Goal: Transaction & Acquisition: Download file/media

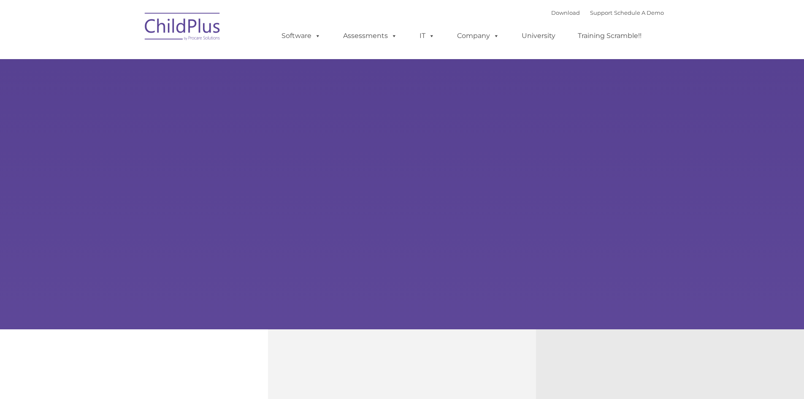
type input ""
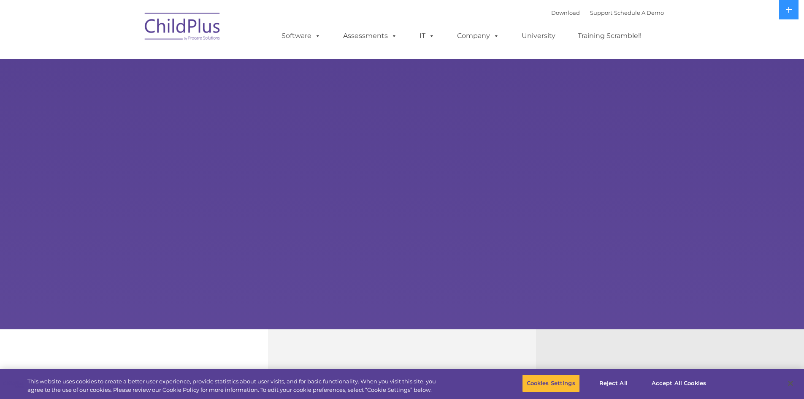
select select "MEDIUM"
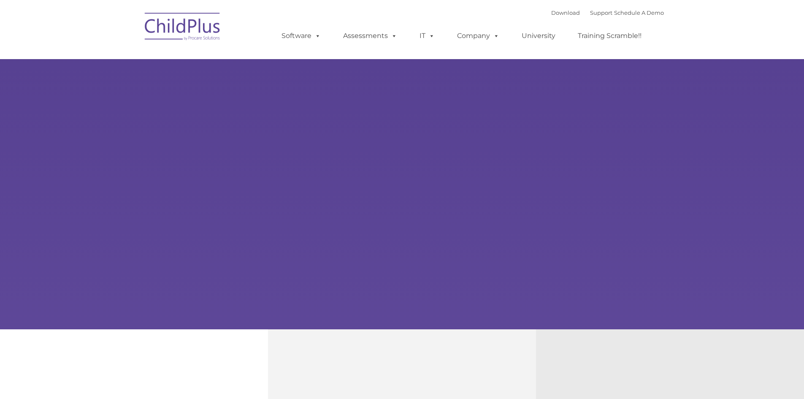
type input ""
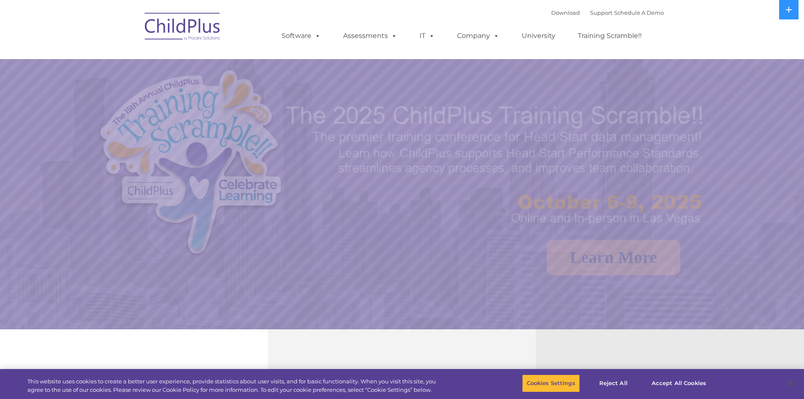
select select "MEDIUM"
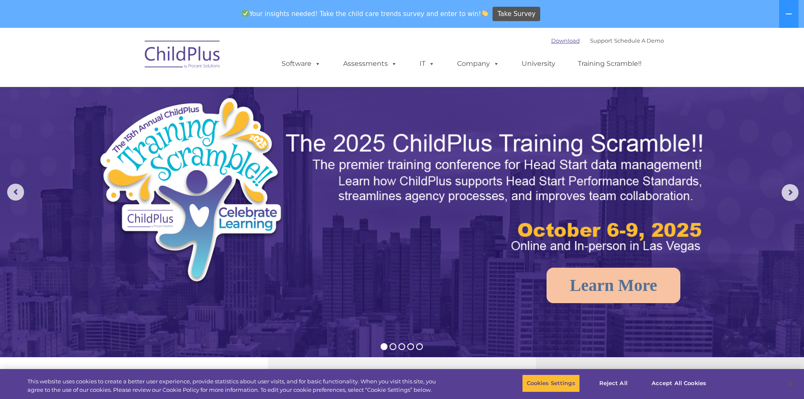
click at [561, 40] on link "Download" at bounding box center [566, 40] width 29 height 7
